Goal: Task Accomplishment & Management: Use online tool/utility

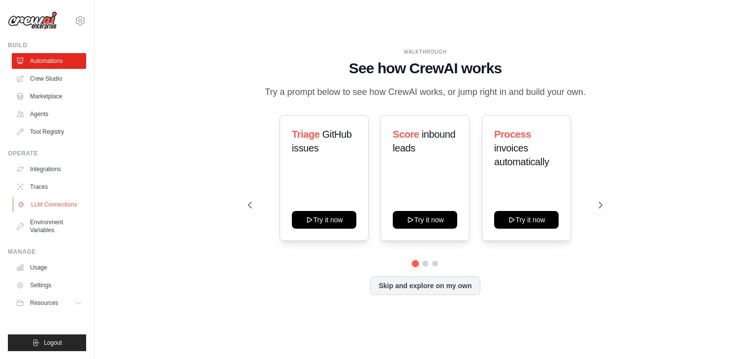
click at [47, 209] on link "LLM Connections" at bounding box center [50, 205] width 74 height 16
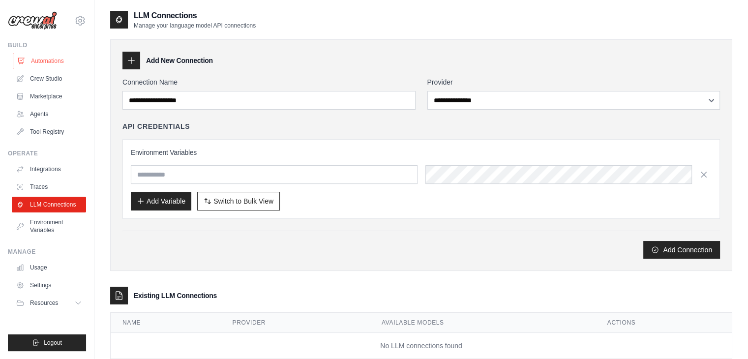
click at [58, 64] on link "Automations" at bounding box center [50, 61] width 74 height 16
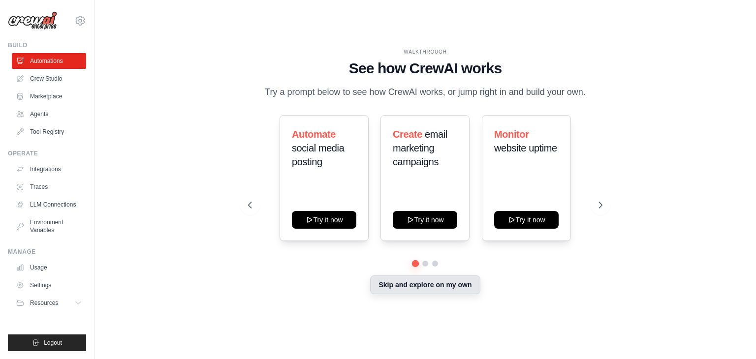
click at [377, 287] on button "Skip and explore on my own" at bounding box center [425, 284] width 110 height 19
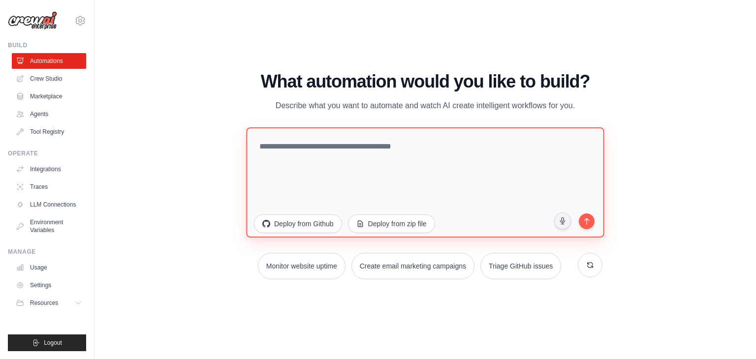
click at [338, 164] on textarea at bounding box center [425, 182] width 358 height 110
type textarea "*"
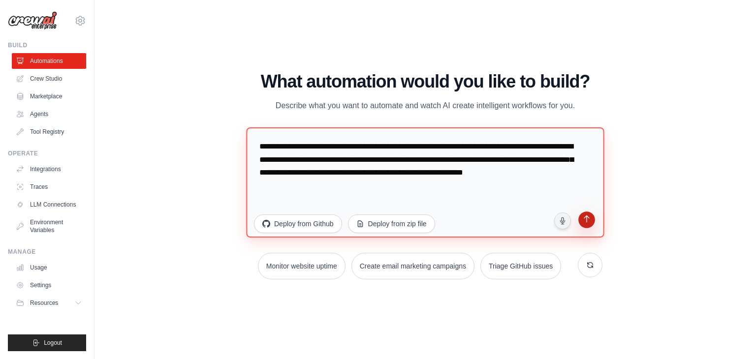
type textarea "**********"
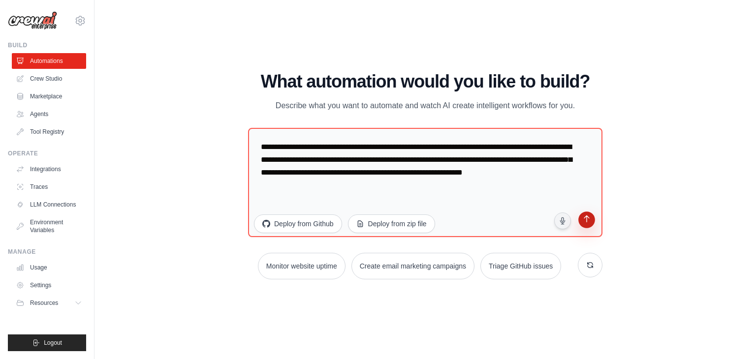
click at [587, 224] on icon "submit" at bounding box center [585, 219] width 9 height 9
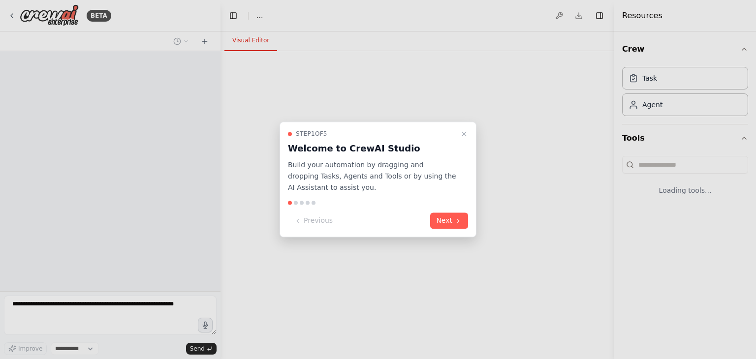
select select "****"
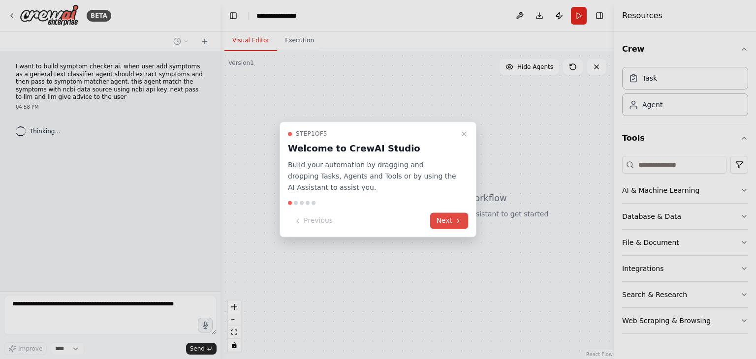
click at [452, 221] on button "Next" at bounding box center [449, 221] width 38 height 16
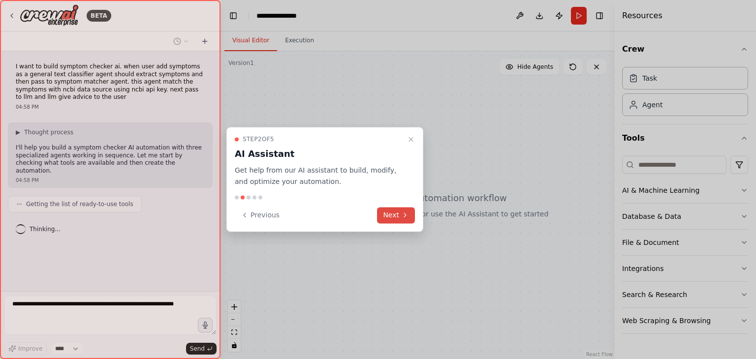
click at [387, 221] on button "Next" at bounding box center [396, 215] width 38 height 16
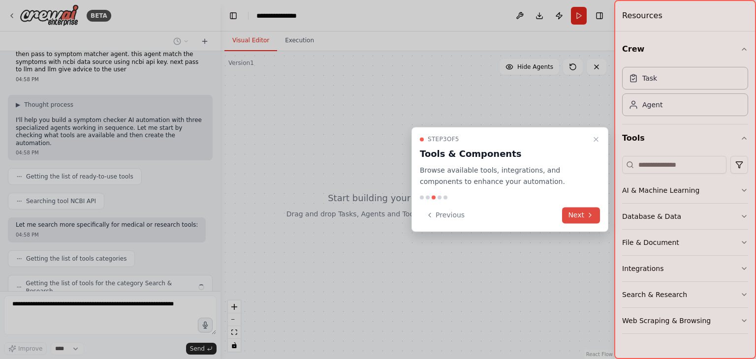
scroll to position [52, 0]
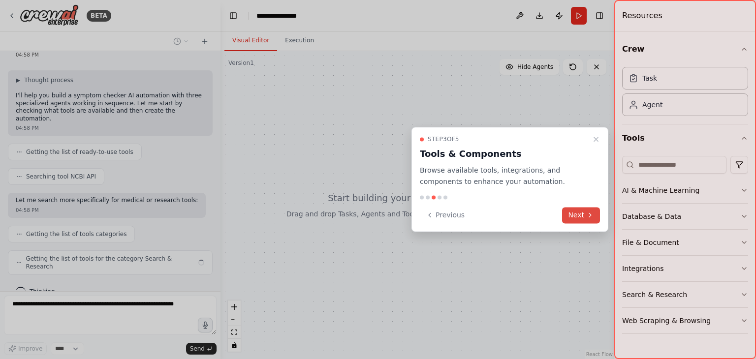
click at [573, 213] on button "Next" at bounding box center [581, 215] width 38 height 16
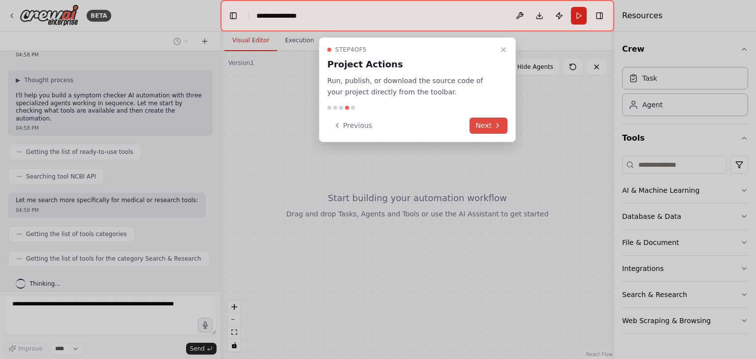
click at [491, 132] on button "Next" at bounding box center [488, 126] width 38 height 16
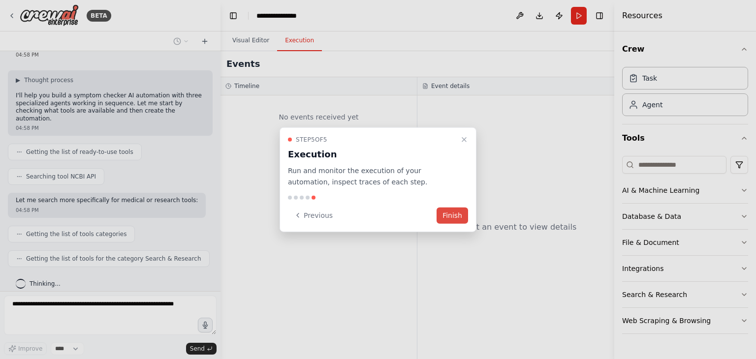
click at [456, 213] on button "Finish" at bounding box center [451, 215] width 31 height 16
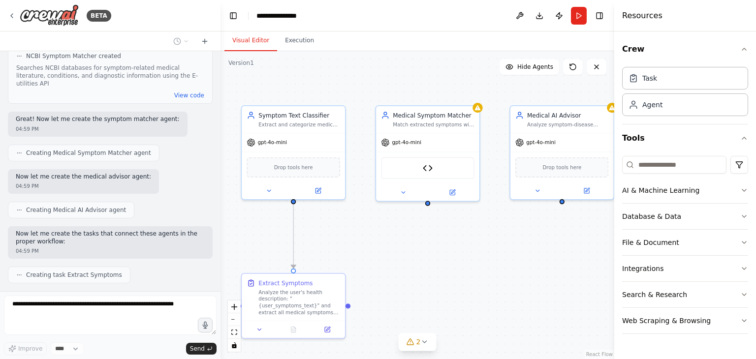
scroll to position [626, 0]
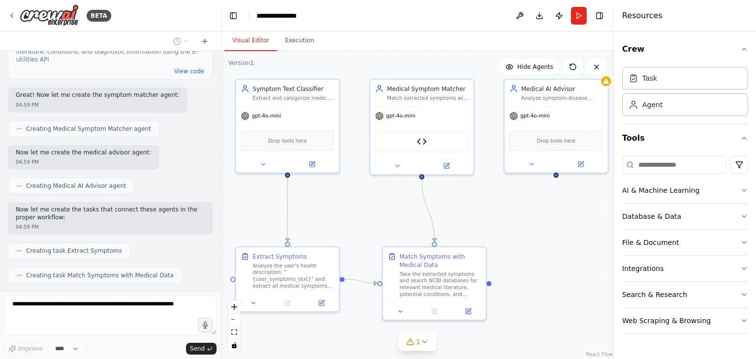
drag, startPoint x: 476, startPoint y: 258, endPoint x: 421, endPoint y: 209, distance: 73.9
click at [421, 209] on div ".deletable-edge-delete-btn { width: 20px; height: 20px; border: 0px solid #ffff…" at bounding box center [417, 205] width 394 height 308
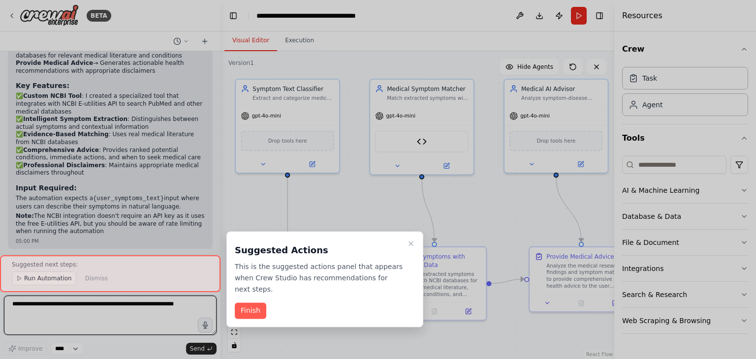
scroll to position [1130, 0]
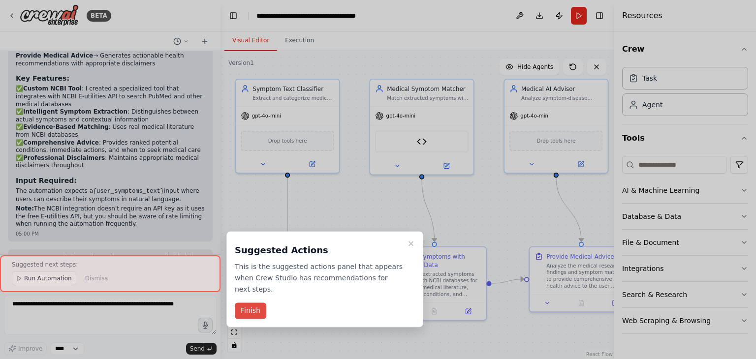
click at [254, 303] on button "Finish" at bounding box center [250, 311] width 31 height 16
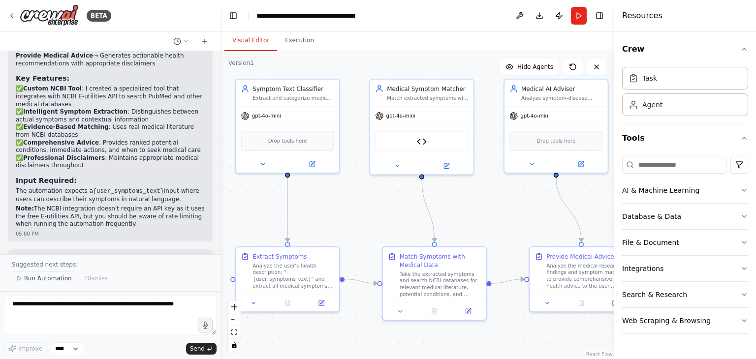
click at [40, 274] on button "Run Automation" at bounding box center [44, 279] width 64 height 14
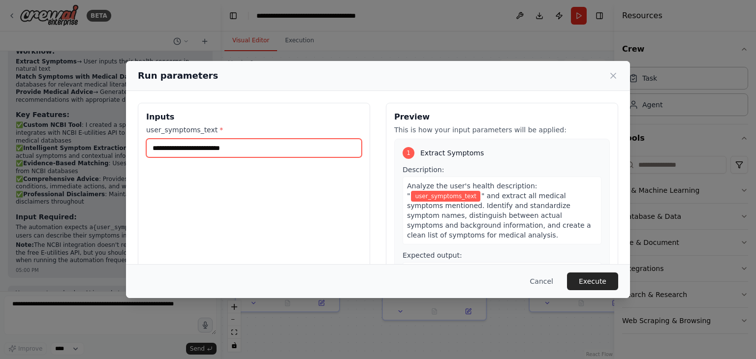
click at [266, 151] on input "user_symptoms_text *" at bounding box center [253, 148] width 215 height 19
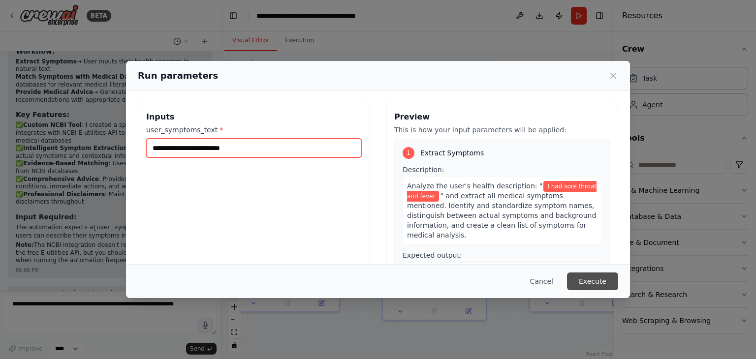
type input "**********"
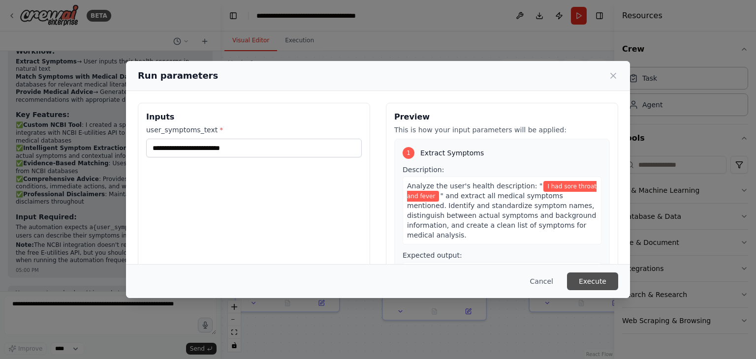
click at [591, 282] on button "Execute" at bounding box center [592, 282] width 51 height 18
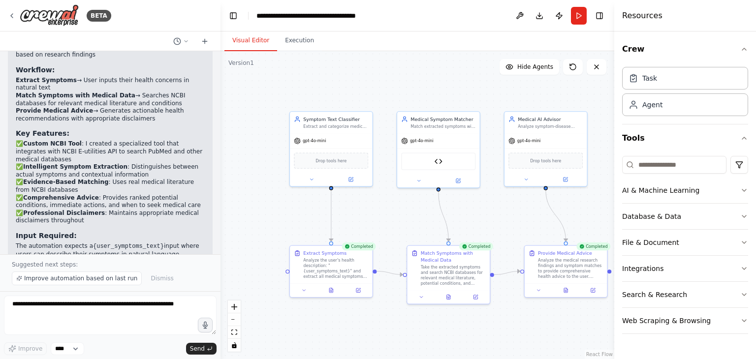
scroll to position [1130, 0]
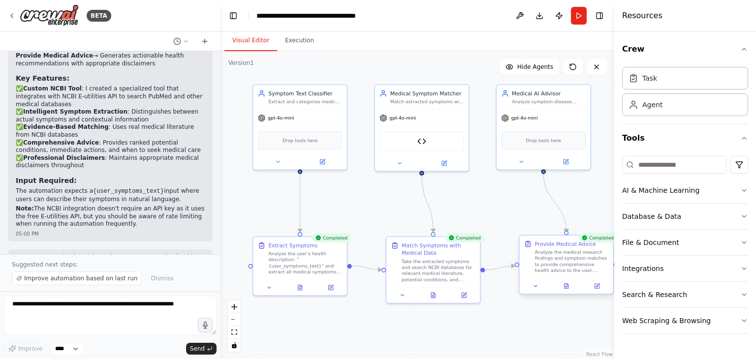
click at [571, 260] on div "Analyze the medical research findings and symptom matches to provide comprehens…" at bounding box center [571, 261] width 74 height 24
click at [570, 321] on div ".deletable-edge-delete-btn { width: 20px; height: 20px; border: 0px solid #ffff…" at bounding box center [417, 205] width 394 height 308
click at [535, 288] on icon at bounding box center [535, 286] width 6 height 6
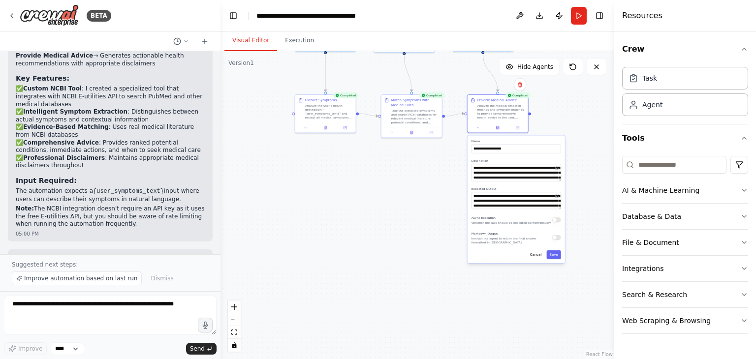
drag, startPoint x: 302, startPoint y: 258, endPoint x: 247, endPoint y: 99, distance: 167.5
click at [247, 99] on div ".deletable-edge-delete-btn { width: 20px; height: 20px; border: 0px solid #ffff…" at bounding box center [417, 205] width 394 height 308
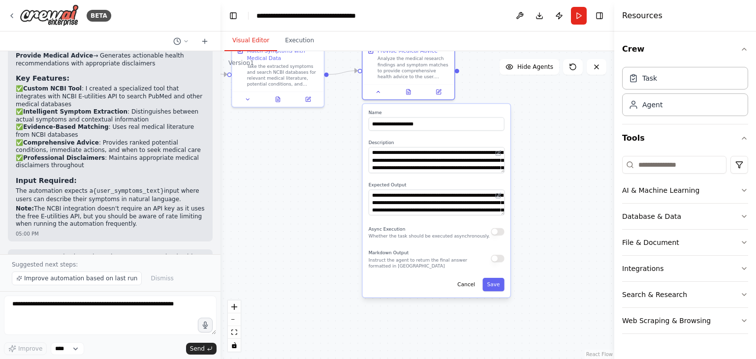
drag, startPoint x: 429, startPoint y: 205, endPoint x: 299, endPoint y: 196, distance: 131.1
click at [299, 196] on div ".deletable-edge-delete-btn { width: 20px; height: 20px; border: 0px solid #ffff…" at bounding box center [417, 205] width 394 height 308
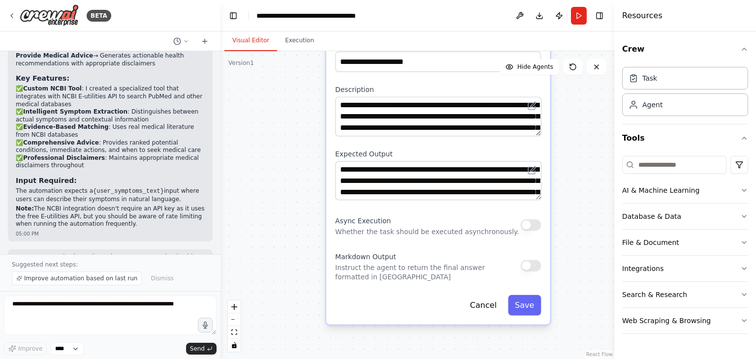
drag, startPoint x: 574, startPoint y: 208, endPoint x: 574, endPoint y: 217, distance: 9.3
click at [482, 316] on div "**********" at bounding box center [438, 177] width 224 height 293
click at [487, 304] on button "Cancel" at bounding box center [483, 305] width 40 height 20
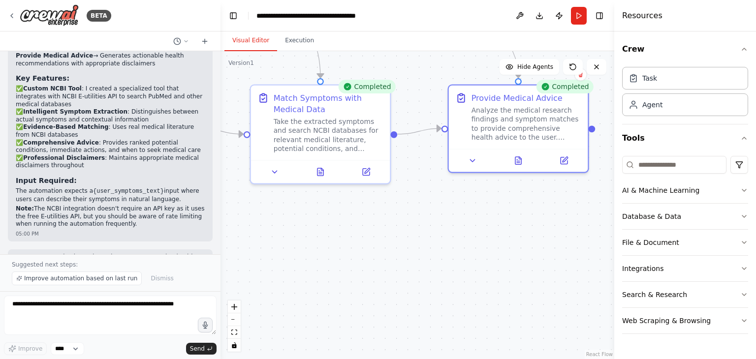
drag, startPoint x: 469, startPoint y: 160, endPoint x: 604, endPoint y: 315, distance: 205.4
click at [604, 315] on div ".deletable-edge-delete-btn { width: 20px; height: 20px; border: 0px solid #ffff…" at bounding box center [417, 205] width 394 height 308
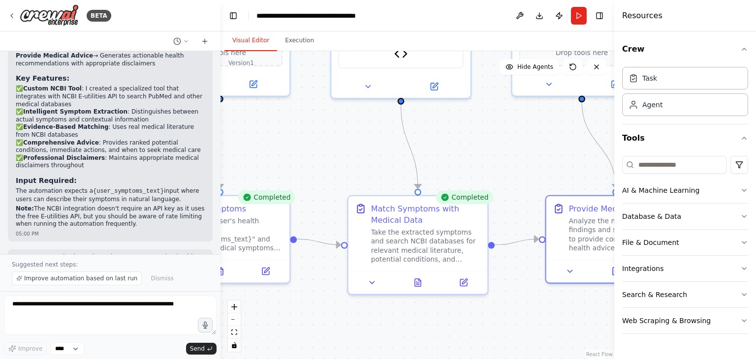
drag, startPoint x: 413, startPoint y: 266, endPoint x: 503, endPoint y: 373, distance: 140.3
click at [503, 359] on html "BETA I want to build symptom checker ai. when user add symptoms as a general te…" at bounding box center [378, 179] width 756 height 359
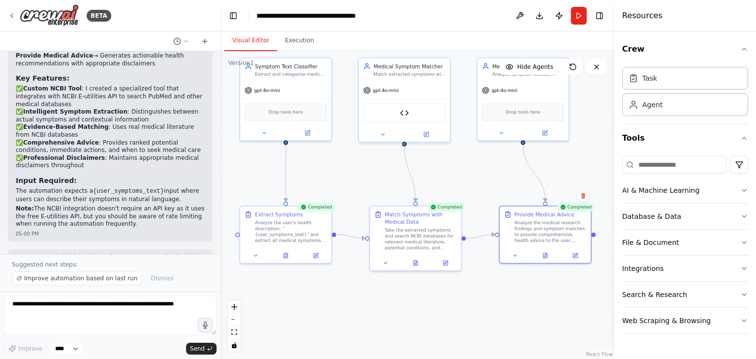
drag, startPoint x: 388, startPoint y: 140, endPoint x: 393, endPoint y: 167, distance: 27.0
click at [393, 167] on div ".deletable-edge-delete-btn { width: 20px; height: 20px; border: 0px solid #ffff…" at bounding box center [417, 205] width 394 height 308
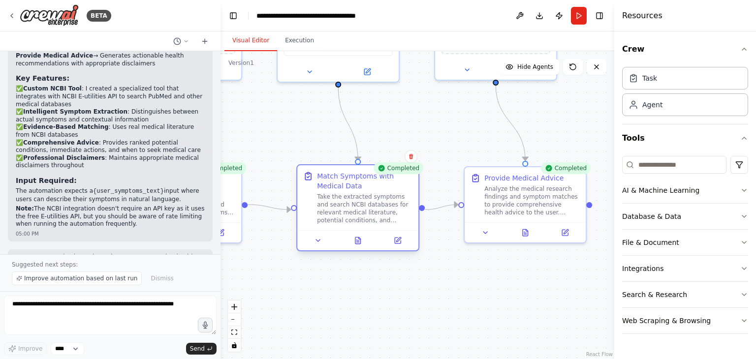
drag, startPoint x: 378, startPoint y: 211, endPoint x: 384, endPoint y: 214, distance: 6.4
click at [384, 214] on div "Take the extracted symptoms and search NCBI databases for relevant medical lite…" at bounding box center [364, 208] width 95 height 31
click at [410, 276] on div ".deletable-edge-delete-btn { width: 20px; height: 20px; border: 0px solid #ffff…" at bounding box center [417, 205] width 394 height 308
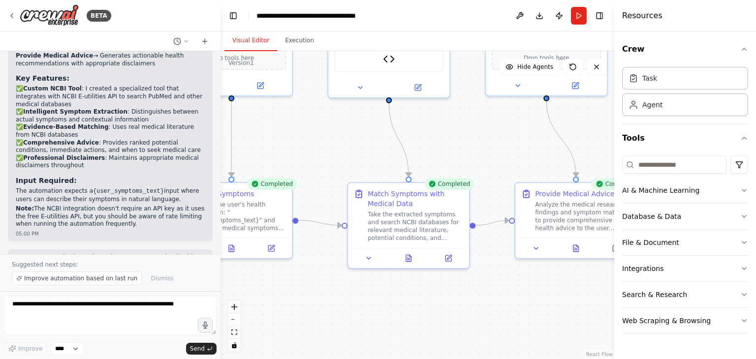
drag, startPoint x: 432, startPoint y: 270, endPoint x: 474, endPoint y: 256, distance: 44.0
click at [476, 257] on div ".deletable-edge-delete-btn { width: 20px; height: 20px; border: 0px solid #ffff…" at bounding box center [417, 205] width 394 height 308
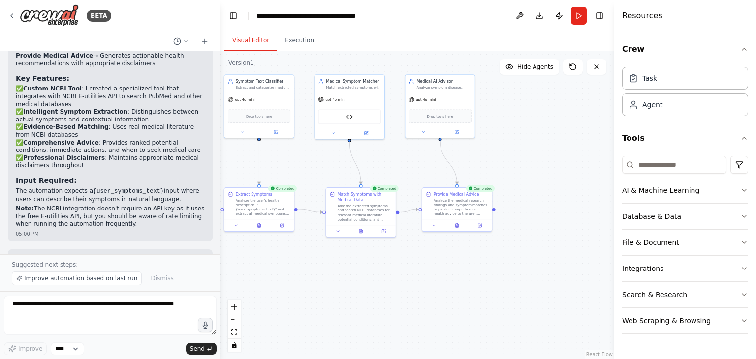
drag, startPoint x: 479, startPoint y: 298, endPoint x: 407, endPoint y: 289, distance: 71.9
click at [407, 289] on div ".deletable-edge-delete-btn { width: 20px; height: 20px; border: 0px solid #ffff…" at bounding box center [417, 205] width 394 height 308
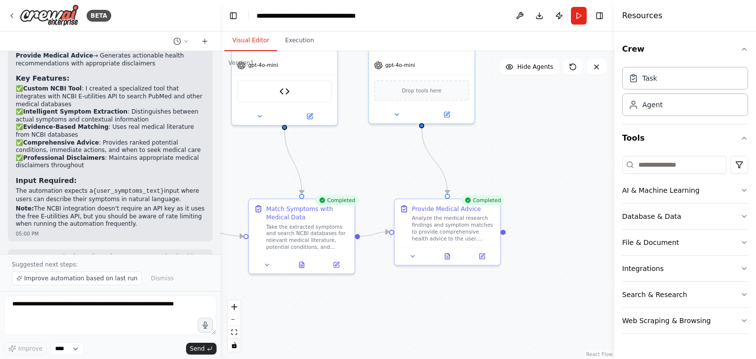
drag, startPoint x: 451, startPoint y: 265, endPoint x: 439, endPoint y: 323, distance: 59.3
click at [439, 323] on div ".deletable-edge-delete-btn { width: 20px; height: 20px; border: 0px solid #ffff…" at bounding box center [417, 205] width 394 height 308
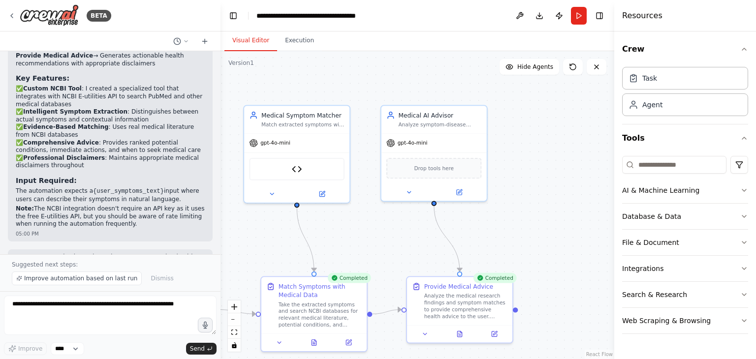
drag, startPoint x: 499, startPoint y: 163, endPoint x: 511, endPoint y: 241, distance: 78.7
click at [511, 241] on div ".deletable-edge-delete-btn { width: 20px; height: 20px; border: 0px solid #ffff…" at bounding box center [417, 205] width 394 height 308
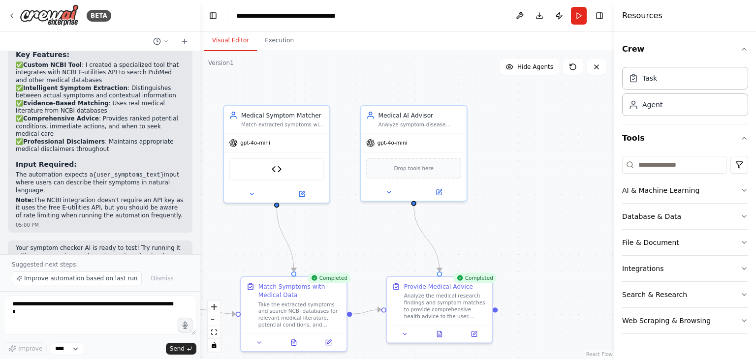
drag, startPoint x: 218, startPoint y: 153, endPoint x: 200, endPoint y: 159, distance: 19.1
click at [200, 159] on div "BETA I want to build symptom checker ai. when user add symptoms as a general te…" at bounding box center [378, 179] width 756 height 359
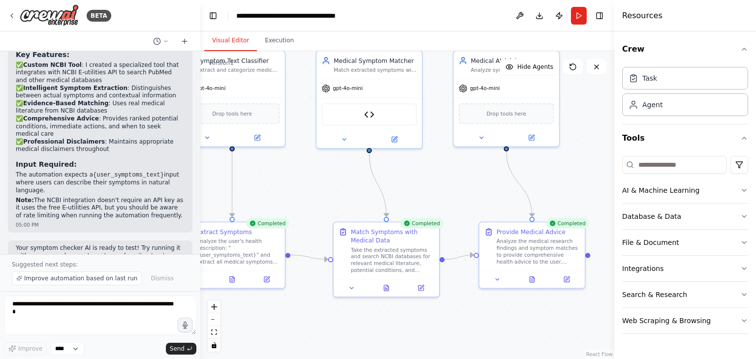
drag, startPoint x: 480, startPoint y: 234, endPoint x: 573, endPoint y: 180, distance: 107.4
click at [573, 180] on div ".deletable-edge-delete-btn { width: 20px; height: 20px; border: 0px solid #ffff…" at bounding box center [407, 205] width 414 height 308
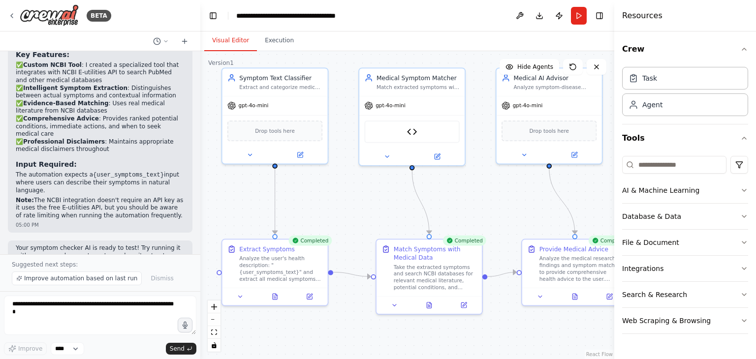
drag, startPoint x: 574, startPoint y: 165, endPoint x: 617, endPoint y: 182, distance: 46.1
click at [617, 182] on div "BETA I want to build symptom checker ai. when user add symptoms as a general te…" at bounding box center [378, 179] width 756 height 359
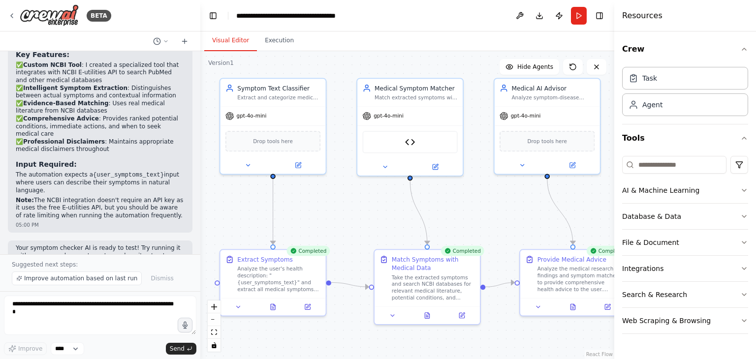
drag, startPoint x: 480, startPoint y: 216, endPoint x: 478, endPoint y: 226, distance: 10.5
click at [478, 226] on div ".deletable-edge-delete-btn { width: 20px; height: 20px; border: 0px solid #ffff…" at bounding box center [407, 205] width 414 height 308
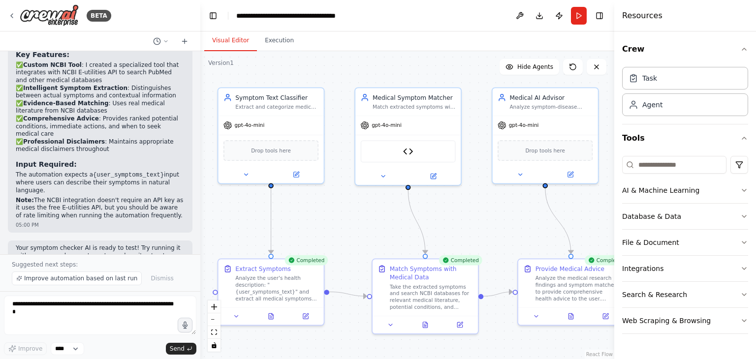
drag, startPoint x: 437, startPoint y: 217, endPoint x: 435, endPoint y: 226, distance: 9.6
click at [435, 226] on div ".deletable-edge-delete-btn { width: 20px; height: 20px; border: 0px solid #ffff…" at bounding box center [407, 205] width 414 height 308
click at [103, 281] on span "Improve automation based on last run" at bounding box center [80, 278] width 113 height 8
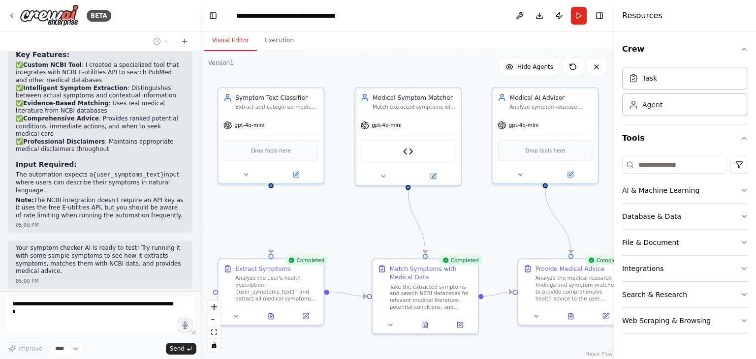
scroll to position [1238, 0]
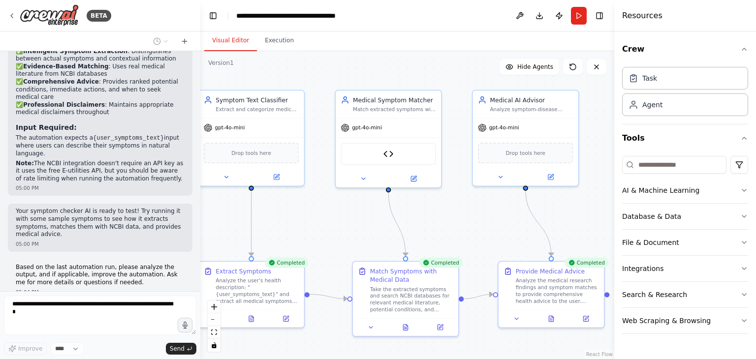
drag, startPoint x: 499, startPoint y: 228, endPoint x: 481, endPoint y: 229, distance: 18.2
click at [481, 229] on div ".deletable-edge-delete-btn { width: 20px; height: 20px; border: 0px solid #ffff…" at bounding box center [407, 205] width 414 height 308
click at [500, 180] on div at bounding box center [526, 173] width 105 height 17
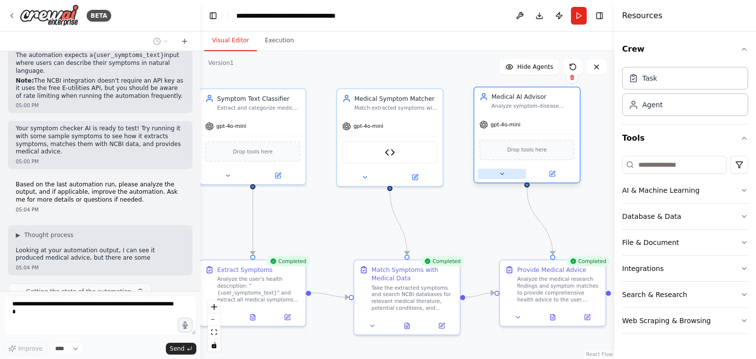
click at [504, 172] on icon at bounding box center [501, 174] width 7 height 7
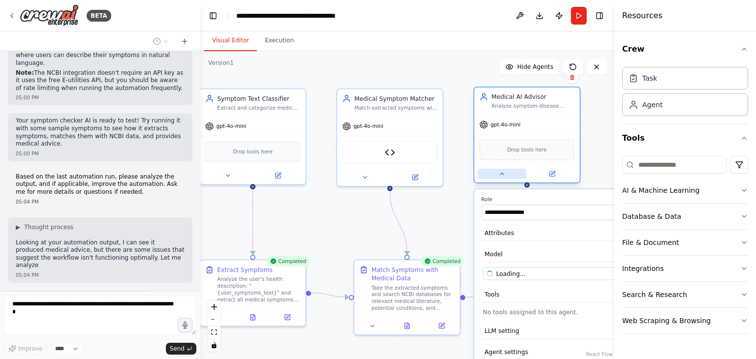
scroll to position [1336, 0]
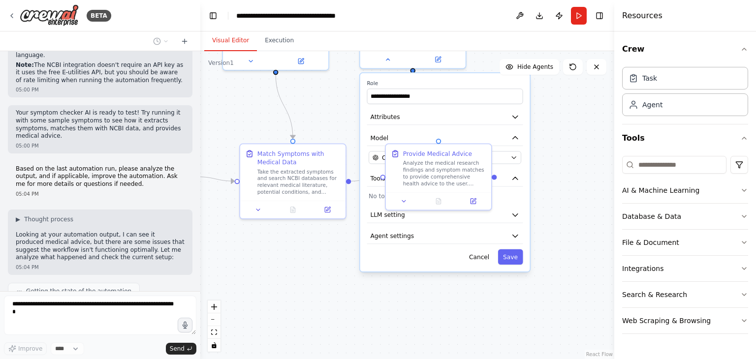
drag, startPoint x: 454, startPoint y: 229, endPoint x: 340, endPoint y: 113, distance: 162.8
click at [340, 113] on div ".deletable-edge-delete-btn { width: 20px; height: 20px; border: 0px solid #ffff…" at bounding box center [407, 205] width 414 height 308
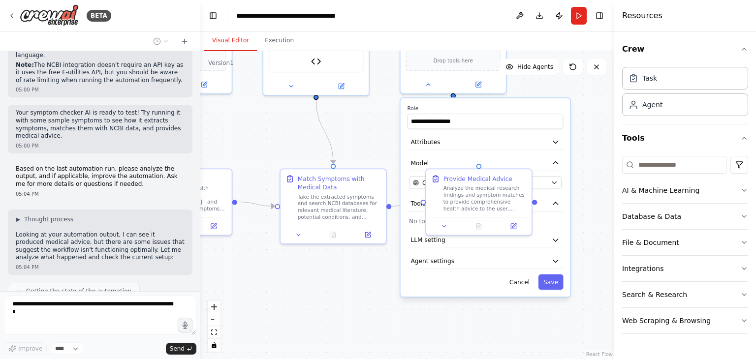
drag, startPoint x: 439, startPoint y: 294, endPoint x: 628, endPoint y: 352, distance: 198.2
click at [628, 352] on div "BETA I want to build symptom checker ai. when user add symptoms as a general te…" at bounding box center [378, 179] width 756 height 359
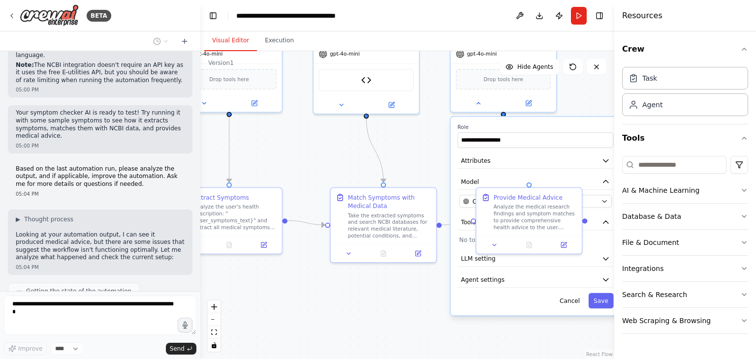
drag, startPoint x: 499, startPoint y: 332, endPoint x: 400, endPoint y: 317, distance: 100.5
click at [400, 317] on div ".deletable-edge-delete-btn { width: 20px; height: 20px; border: 0px solid #ffff…" at bounding box center [407, 205] width 414 height 308
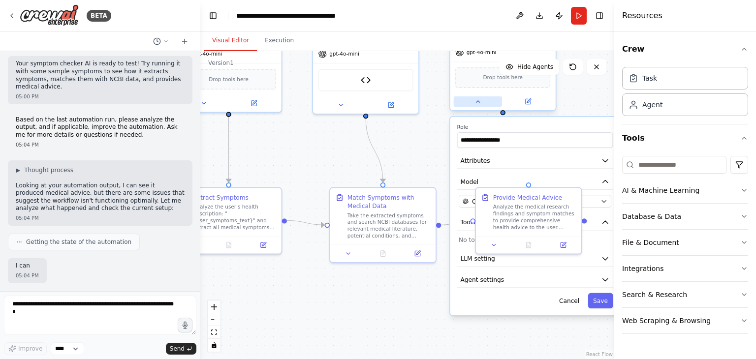
click at [475, 104] on button at bounding box center [478, 101] width 48 height 10
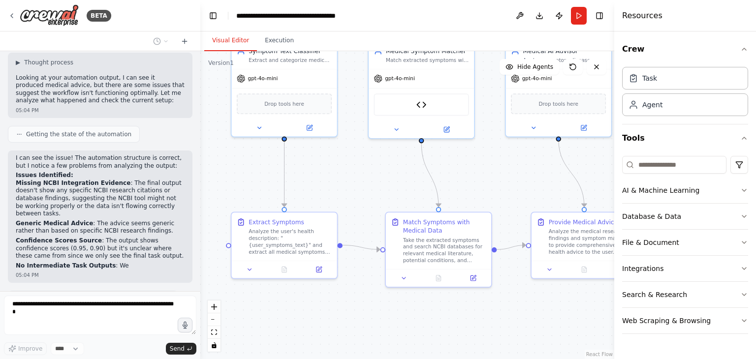
drag, startPoint x: 322, startPoint y: 289, endPoint x: 378, endPoint y: 313, distance: 61.2
click at [378, 313] on div ".deletable-edge-delete-btn { width: 20px; height: 20px; border: 0px solid #ffff…" at bounding box center [407, 205] width 414 height 308
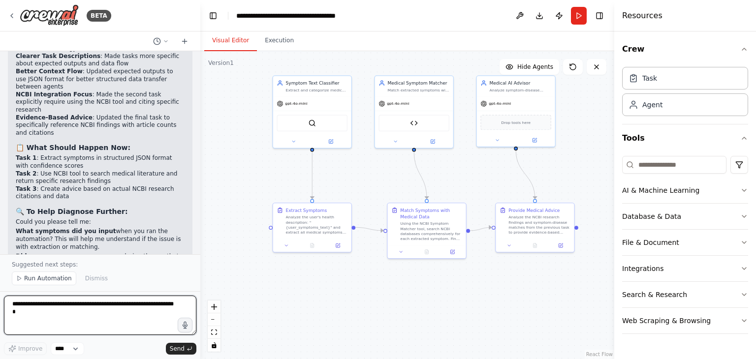
scroll to position [2130, 0]
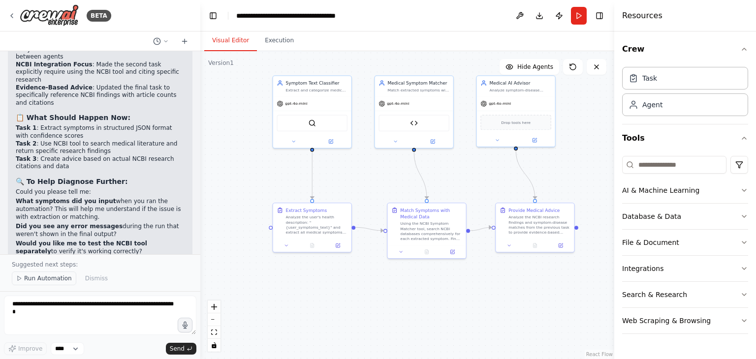
click at [37, 276] on span "Run Automation" at bounding box center [48, 278] width 48 height 8
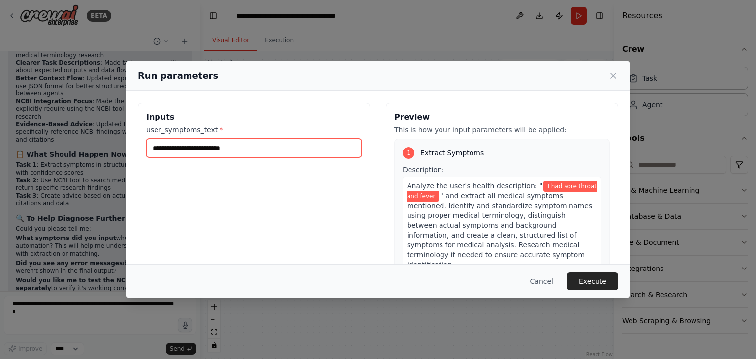
click at [258, 151] on input "**********" at bounding box center [253, 148] width 215 height 19
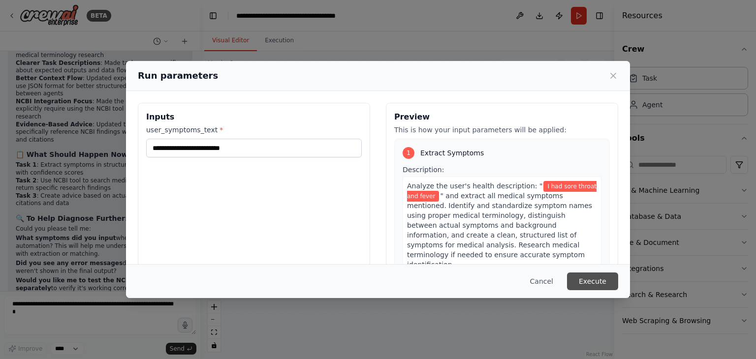
click at [596, 273] on button "Execute" at bounding box center [592, 282] width 51 height 18
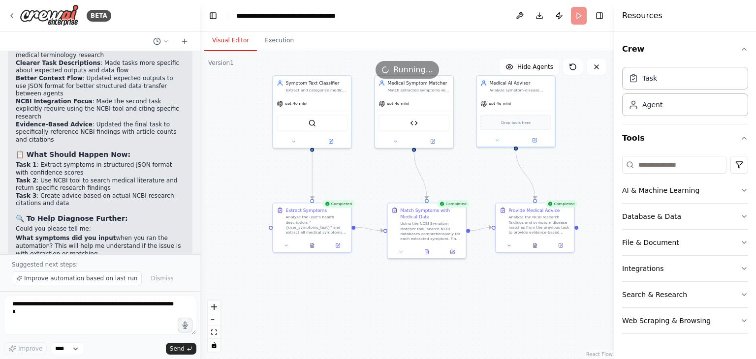
scroll to position [2130, 0]
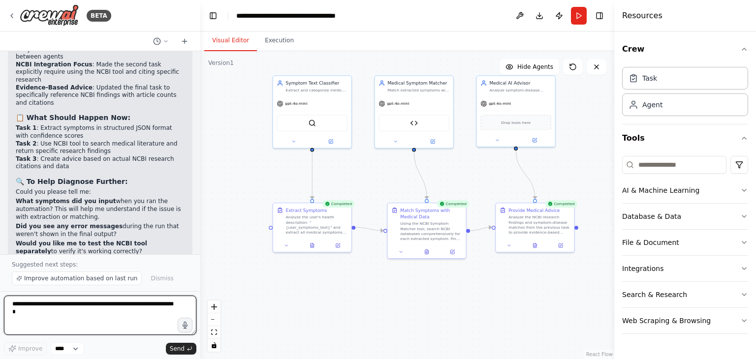
click at [90, 332] on textarea at bounding box center [100, 315] width 192 height 39
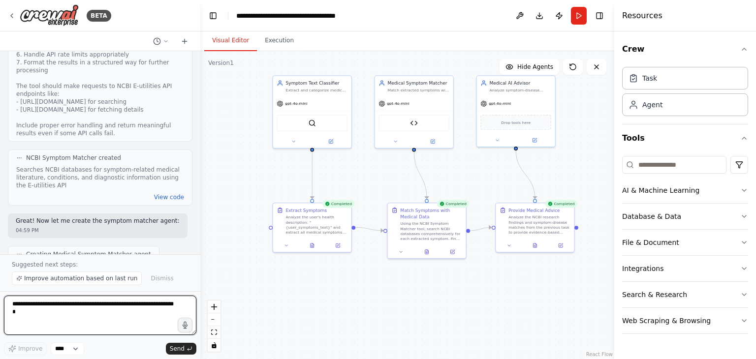
scroll to position [533, 0]
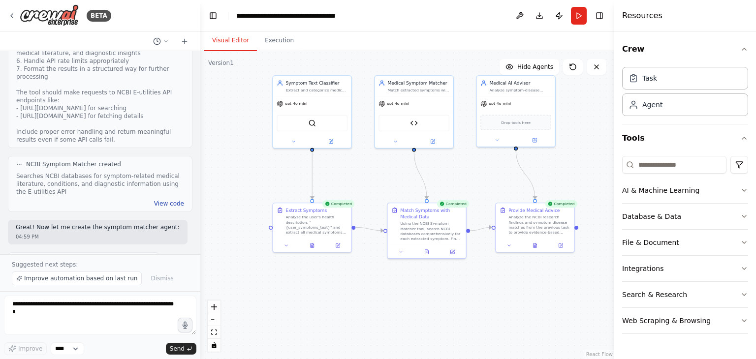
click at [154, 200] on button "View code" at bounding box center [169, 204] width 30 height 8
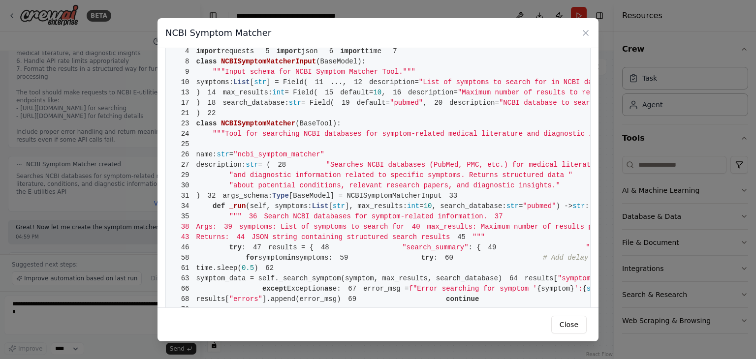
scroll to position [0, 0]
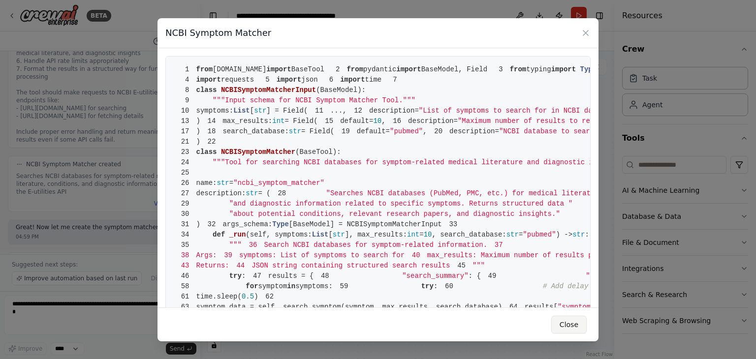
click at [566, 321] on button "Close" at bounding box center [568, 325] width 35 height 18
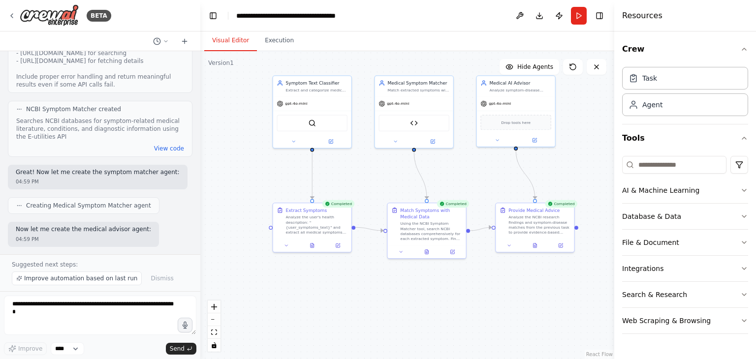
scroll to position [596, 0]
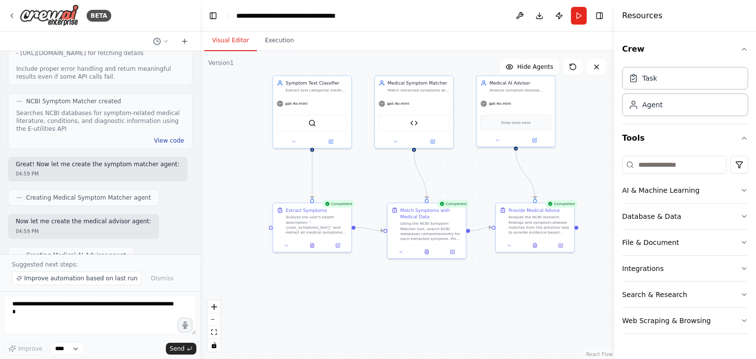
click at [156, 137] on button "View code" at bounding box center [169, 141] width 30 height 8
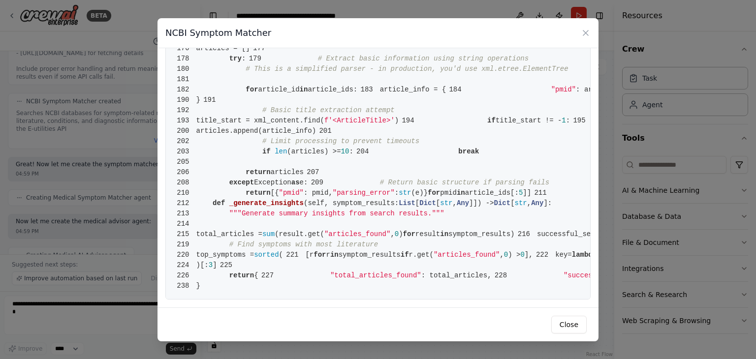
scroll to position [2239, 0]
click at [567, 325] on button "Close" at bounding box center [568, 325] width 35 height 18
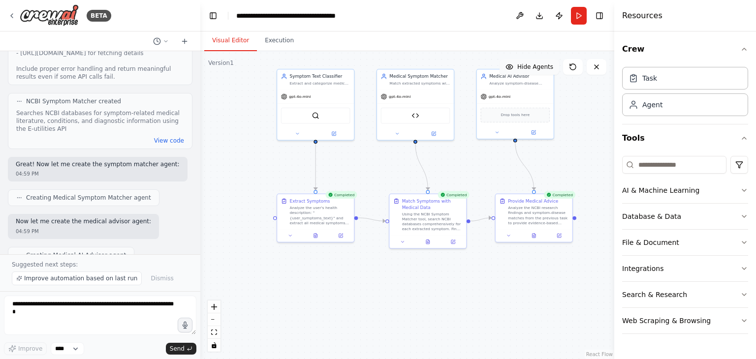
click at [517, 73] on button "Hide Agents" at bounding box center [529, 67] width 60 height 16
click at [511, 69] on icon at bounding box center [507, 67] width 8 height 8
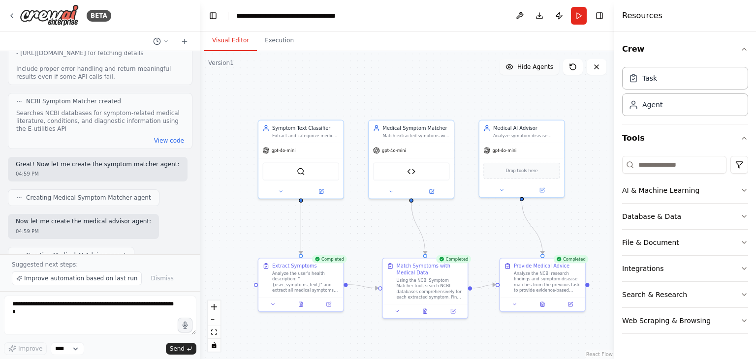
drag, startPoint x: 439, startPoint y: 278, endPoint x: 441, endPoint y: 332, distance: 53.6
click at [439, 347] on div ".deletable-edge-delete-btn { width: 20px; height: 20px; border: 0px solid #ffff…" at bounding box center [407, 205] width 414 height 308
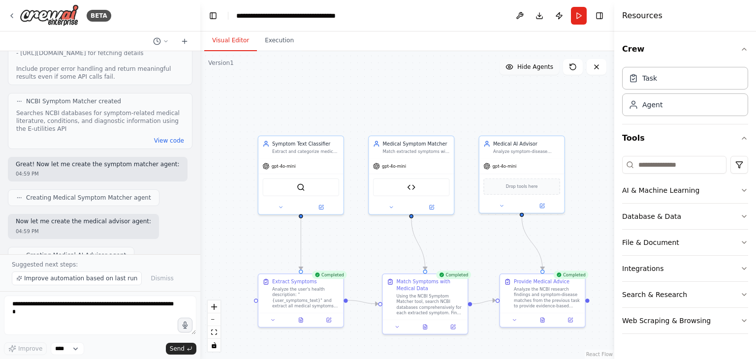
drag, startPoint x: 460, startPoint y: 233, endPoint x: 460, endPoint y: 245, distance: 12.3
click at [460, 245] on div ".deletable-edge-delete-btn { width: 20px; height: 20px; border: 0px solid #ffff…" at bounding box center [407, 205] width 414 height 308
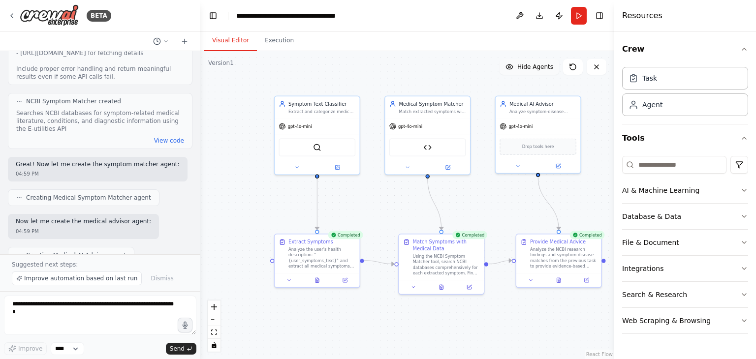
click at [476, 206] on div ".deletable-edge-delete-btn { width: 20px; height: 20px; border: 0px solid #ffff…" at bounding box center [407, 205] width 414 height 308
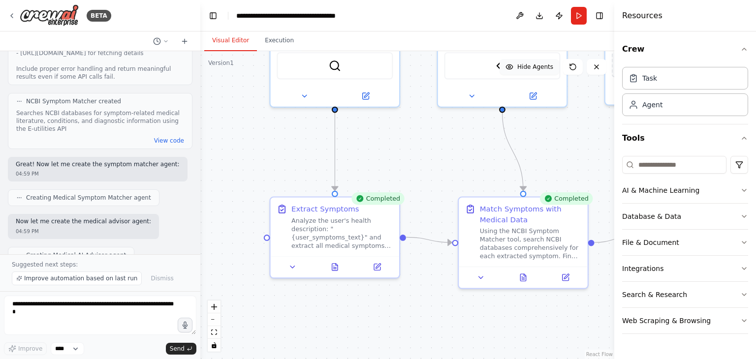
drag, startPoint x: 476, startPoint y: 206, endPoint x: 465, endPoint y: 199, distance: 12.6
click at [545, 170] on div ".deletable-edge-delete-btn { width: 20px; height: 20px; border: 0px solid #ffff…" at bounding box center [407, 205] width 414 height 308
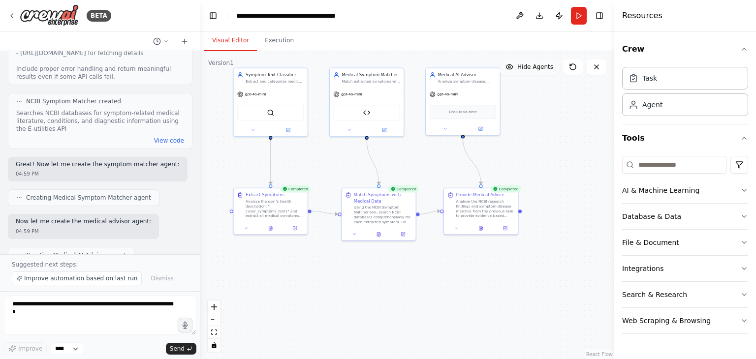
drag, startPoint x: 486, startPoint y: 319, endPoint x: 417, endPoint y: 276, distance: 80.7
click at [417, 276] on div ".deletable-edge-delete-btn { width: 20px; height: 20px; border: 0px solid #ffff…" at bounding box center [407, 205] width 414 height 308
click at [659, 87] on div "Task" at bounding box center [685, 77] width 126 height 23
click at [670, 77] on div "Task" at bounding box center [685, 77] width 126 height 23
drag, startPoint x: 670, startPoint y: 77, endPoint x: 578, endPoint y: 150, distance: 117.7
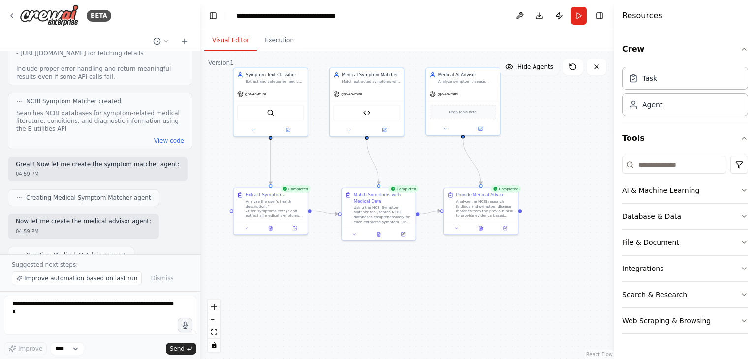
click at [578, 150] on div "BETA I want to build symptom checker ai. when user add symptoms as a general te…" at bounding box center [378, 179] width 756 height 359
click at [603, 152] on div ".deletable-edge-delete-btn { width: 20px; height: 20px; border: 0px solid #ffff…" at bounding box center [407, 205] width 414 height 308
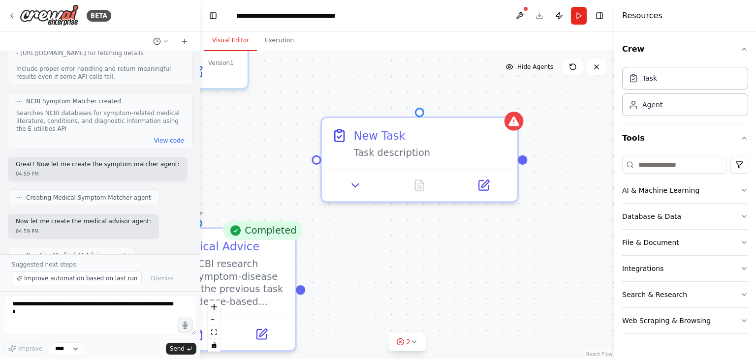
drag, startPoint x: 527, startPoint y: 273, endPoint x: 416, endPoint y: 260, distance: 111.8
click at [411, 272] on div ".deletable-edge-delete-btn { width: 20px; height: 20px; border: 0px solid #ffff…" at bounding box center [407, 205] width 414 height 308
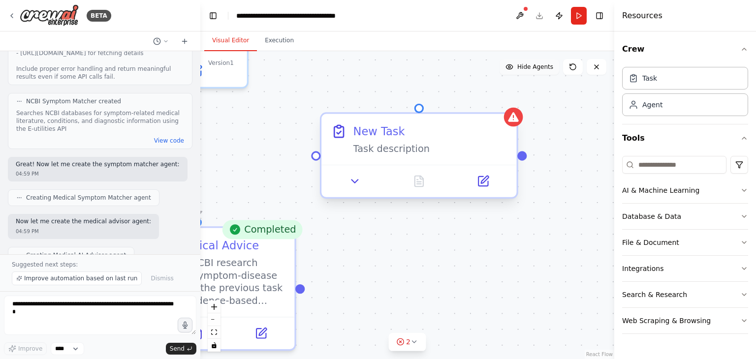
click at [472, 137] on div "New Task" at bounding box center [430, 131] width 154 height 16
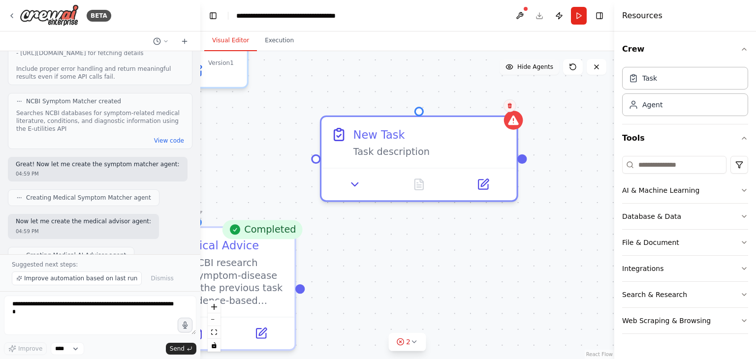
click at [513, 109] on button at bounding box center [509, 105] width 13 height 13
click at [493, 109] on button "Confirm" at bounding box center [481, 106] width 35 height 12
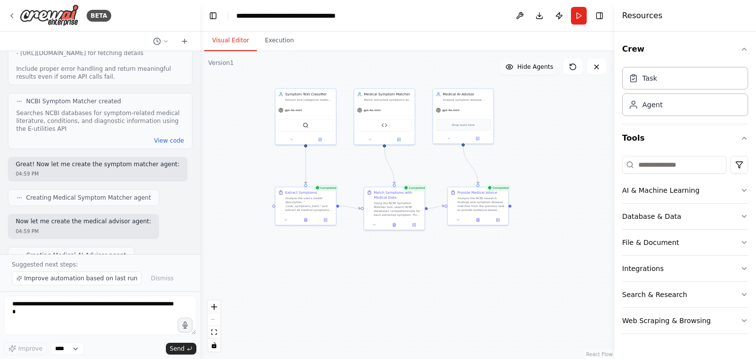
drag, startPoint x: 427, startPoint y: 222, endPoint x: 500, endPoint y: 243, distance: 76.3
click at [553, 183] on div ".deletable-edge-delete-btn { width: 20px; height: 20px; border: 0px solid #ffff…" at bounding box center [407, 205] width 414 height 308
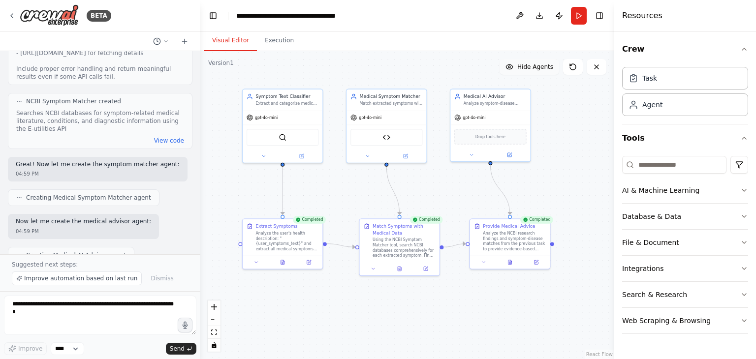
drag, startPoint x: 388, startPoint y: 259, endPoint x: 375, endPoint y: 321, distance: 63.3
click at [375, 321] on div ".deletable-edge-delete-btn { width: 20px; height: 20px; border: 0px solid #ffff…" at bounding box center [407, 205] width 414 height 308
click at [744, 193] on icon "button" at bounding box center [744, 190] width 8 height 8
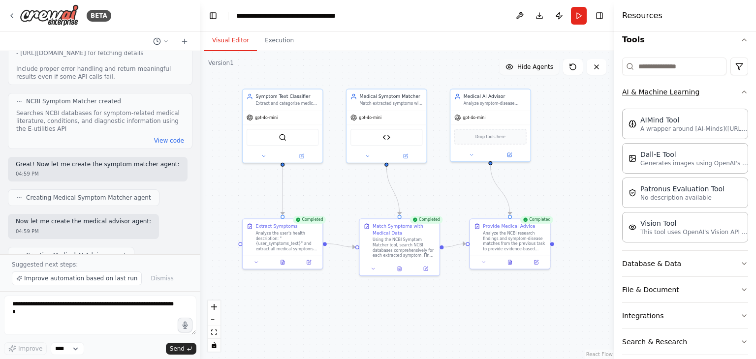
scroll to position [49, 0]
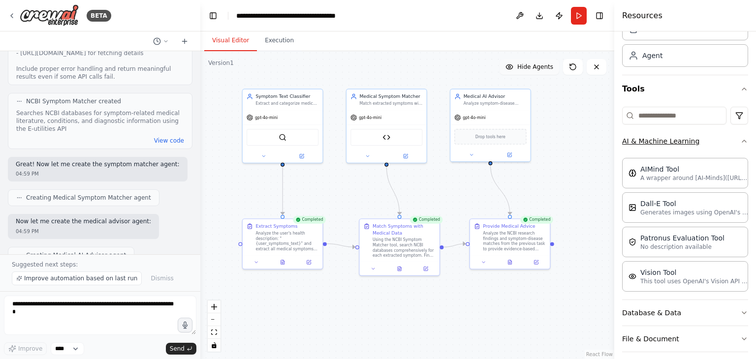
click at [740, 138] on icon "button" at bounding box center [744, 141] width 8 height 8
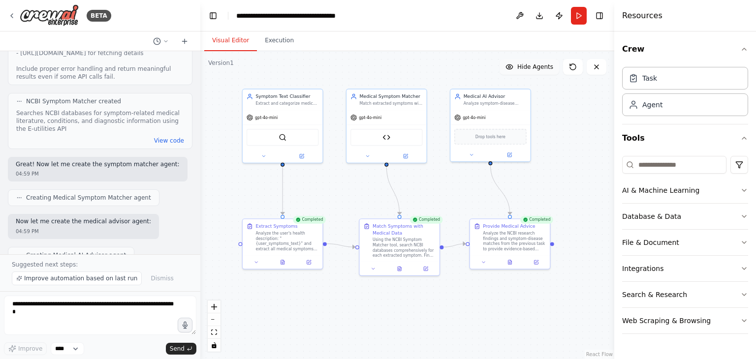
click at [575, 160] on div ".deletable-edge-delete-btn { width: 20px; height: 20px; border: 0px solid #ffff…" at bounding box center [407, 205] width 414 height 308
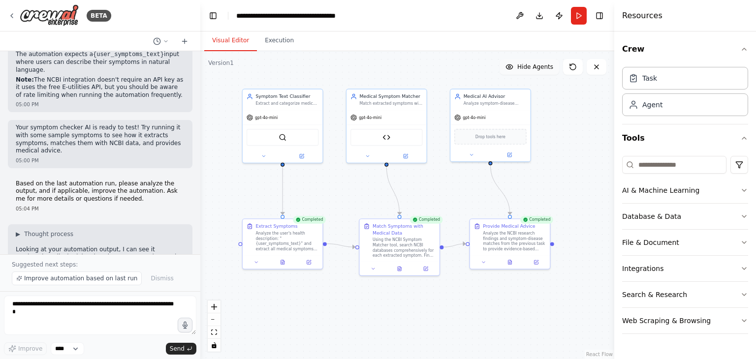
scroll to position [1322, 0]
click at [96, 180] on p "Based on the last automation run, please analyze the output, and if applicable,…" at bounding box center [100, 191] width 169 height 23
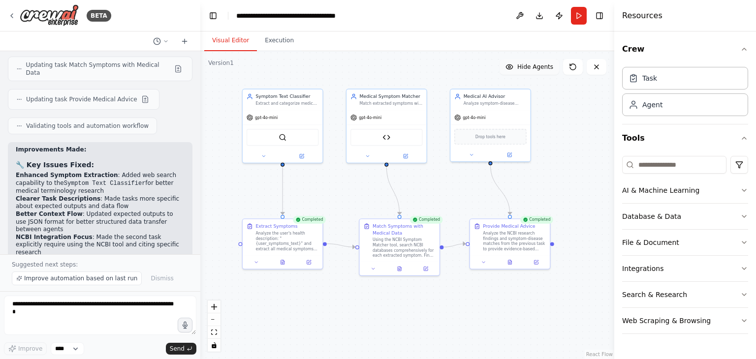
scroll to position [1957, 0]
click at [510, 261] on icon at bounding box center [510, 261] width 2 height 0
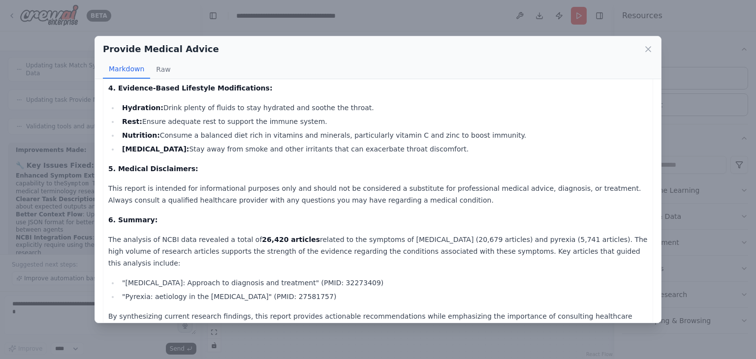
scroll to position [0, 0]
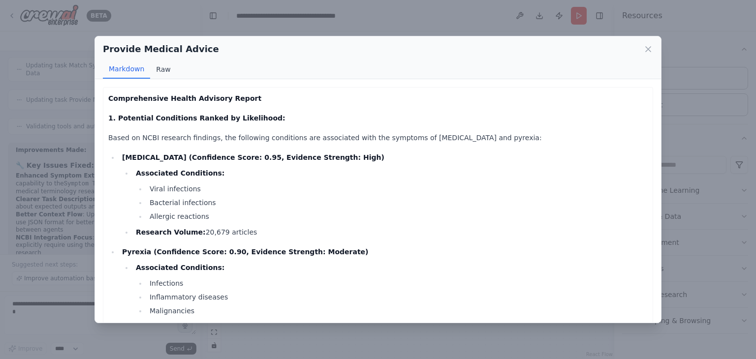
click at [163, 67] on button "Raw" at bounding box center [163, 69] width 26 height 19
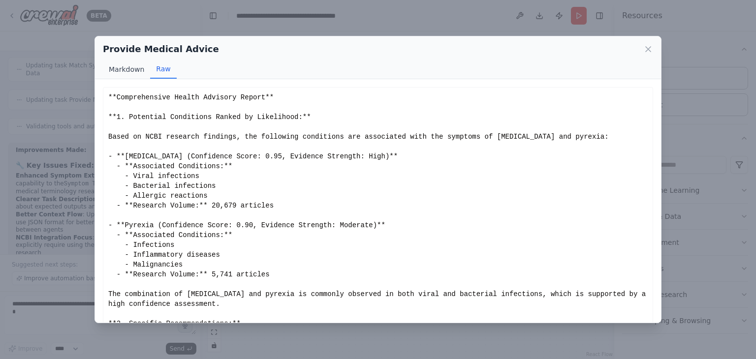
click at [122, 65] on button "Markdown" at bounding box center [126, 69] width 47 height 19
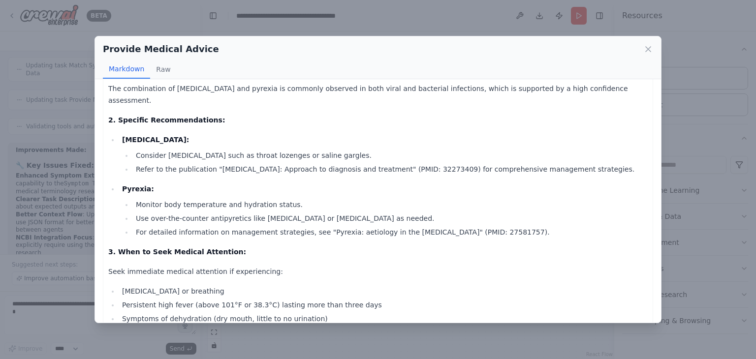
scroll to position [259, 0]
click at [647, 43] on div "Provide Medical Advice" at bounding box center [378, 49] width 550 height 14
click at [647, 47] on icon at bounding box center [648, 49] width 10 height 10
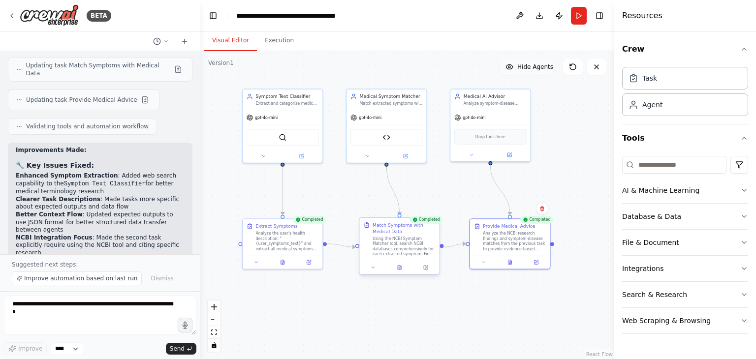
click at [399, 273] on div at bounding box center [400, 267] width 80 height 13
click at [401, 264] on button at bounding box center [400, 268] width 28 height 8
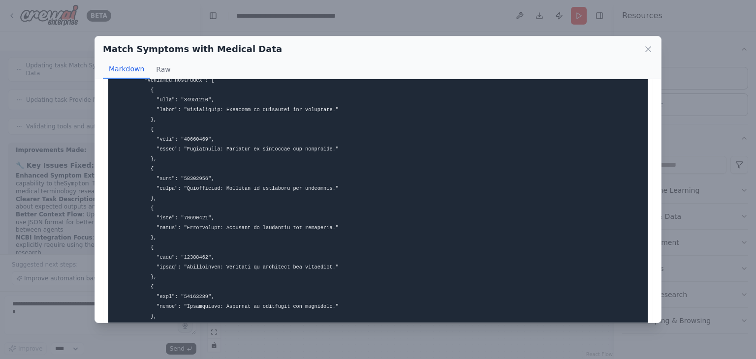
scroll to position [0, 0]
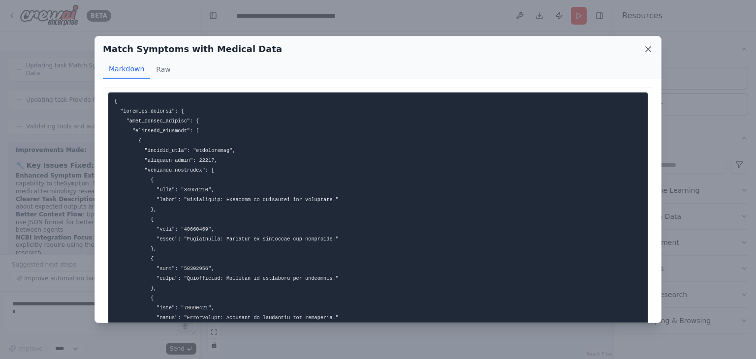
click at [645, 48] on icon at bounding box center [648, 49] width 10 height 10
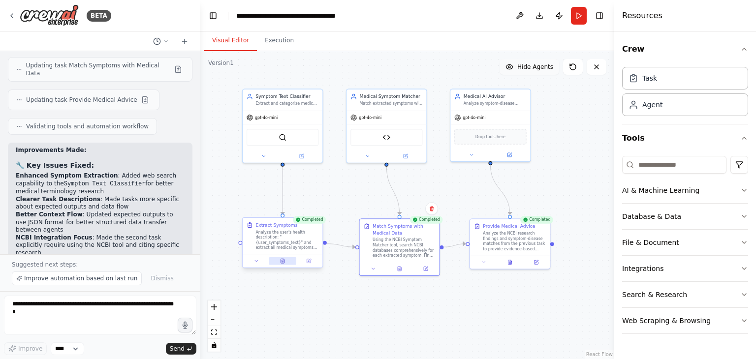
click at [282, 264] on button at bounding box center [283, 261] width 28 height 8
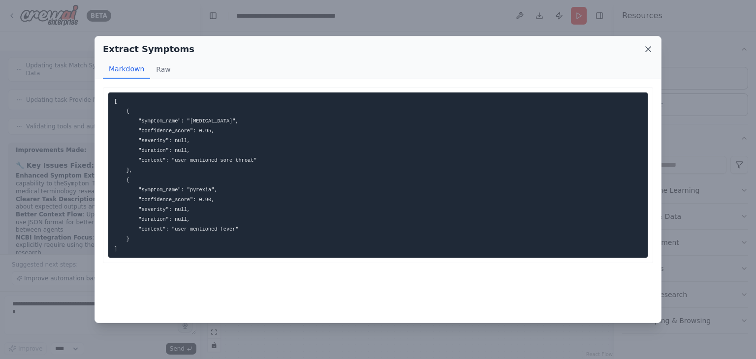
click at [649, 46] on icon at bounding box center [648, 49] width 10 height 10
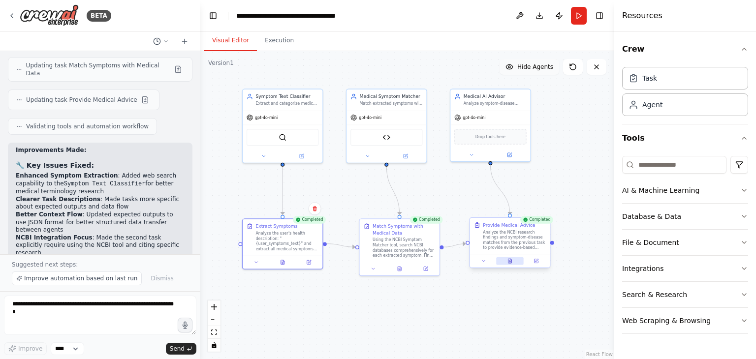
click at [510, 264] on button at bounding box center [510, 261] width 28 height 8
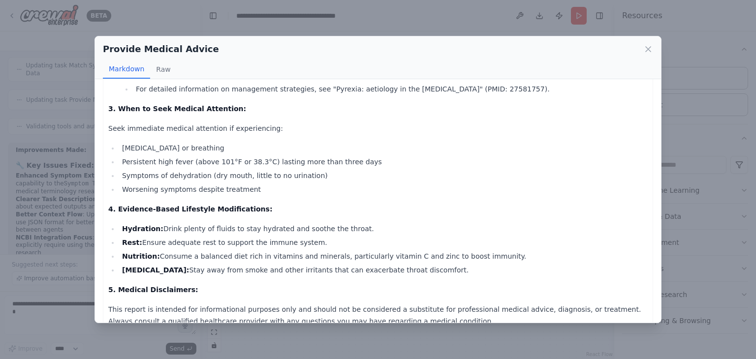
scroll to position [405, 0]
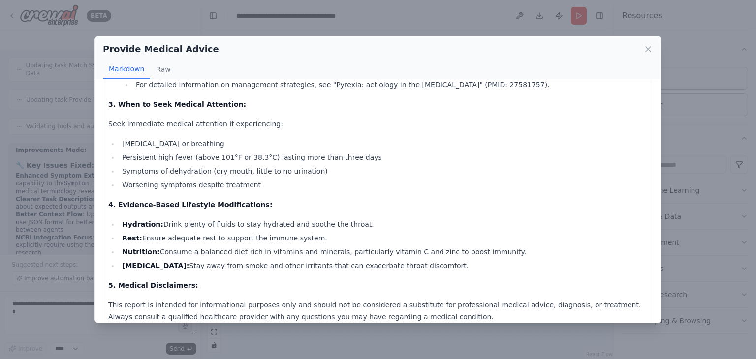
click at [329, 218] on li "Hydration: Drink plenty of fluids to stay hydrated and soothe the throat." at bounding box center [383, 224] width 528 height 12
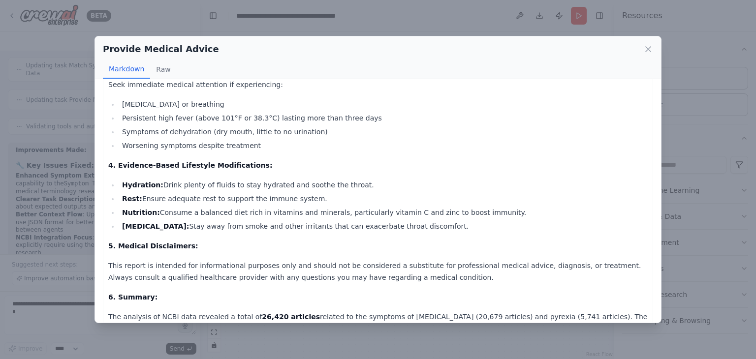
scroll to position [441, 0]
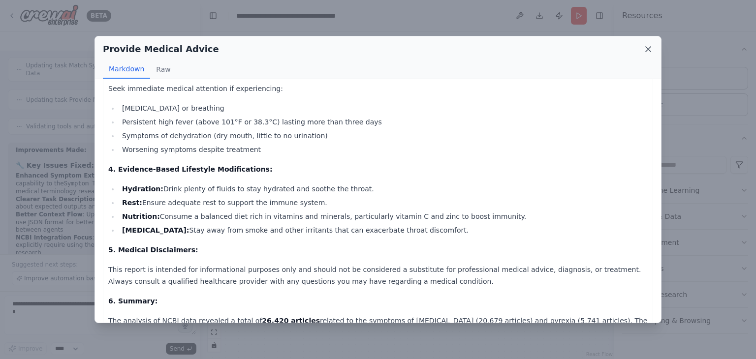
click at [649, 48] on icon at bounding box center [648, 49] width 10 height 10
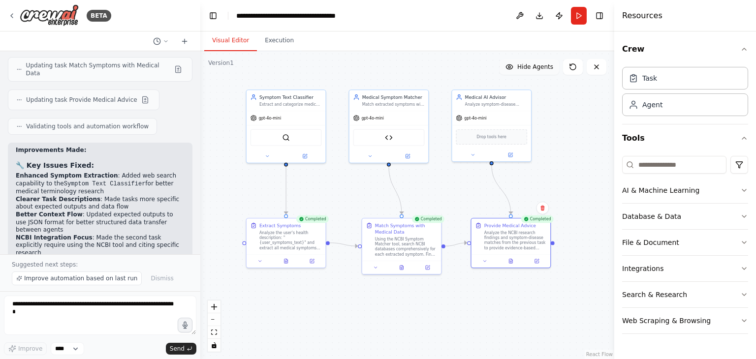
click at [593, 159] on div ".deletable-edge-delete-btn { width: 20px; height: 20px; border: 0px solid #ffff…" at bounding box center [407, 205] width 414 height 308
click at [480, 319] on div ".deletable-edge-delete-btn { width: 20px; height: 20px; border: 0px solid #ffff…" at bounding box center [407, 205] width 414 height 308
click at [520, 17] on button at bounding box center [520, 16] width 16 height 18
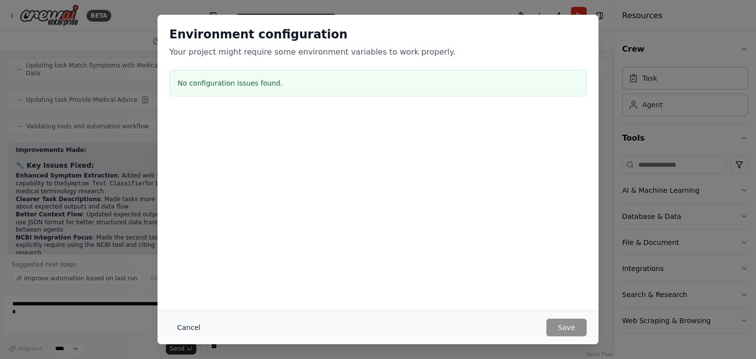
click at [186, 326] on button "Cancel" at bounding box center [188, 328] width 39 height 18
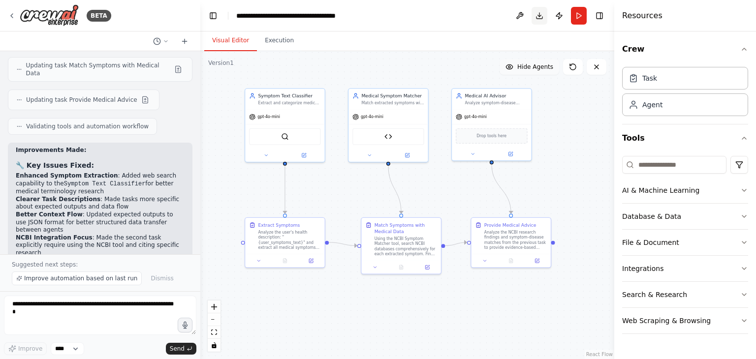
click at [535, 20] on button "Download" at bounding box center [539, 16] width 16 height 18
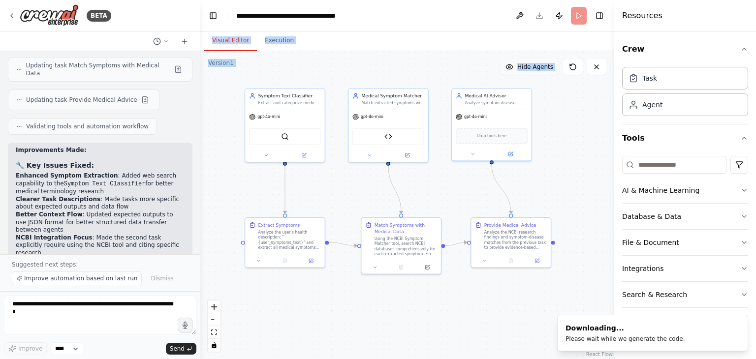
drag, startPoint x: 535, startPoint y: 20, endPoint x: 579, endPoint y: 223, distance: 207.4
click at [579, 223] on main "**********" at bounding box center [407, 179] width 414 height 359
click at [579, 223] on div ".deletable-edge-delete-btn { width: 20px; height: 20px; border: 0px solid #ffff…" at bounding box center [407, 205] width 414 height 308
click at [648, 337] on div "Please wait while we generate the code." at bounding box center [625, 339] width 120 height 8
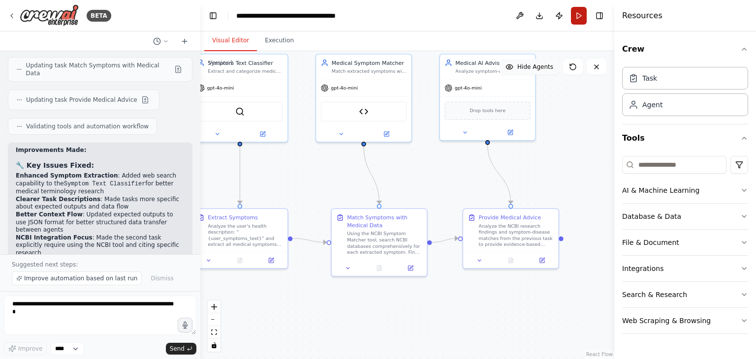
click at [575, 19] on button "Run" at bounding box center [579, 16] width 16 height 18
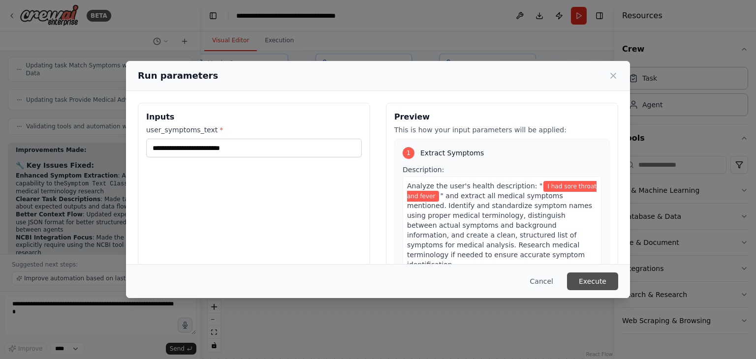
click at [591, 282] on button "Execute" at bounding box center [592, 282] width 51 height 18
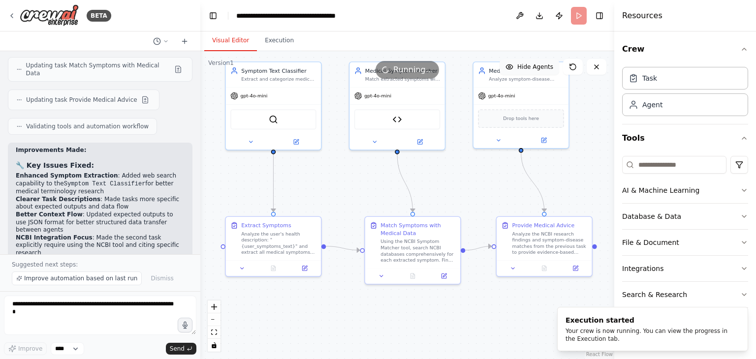
drag, startPoint x: 411, startPoint y: 295, endPoint x: 437, endPoint y: 304, distance: 27.5
click at [437, 304] on div ".deletable-edge-delete-btn { width: 20px; height: 20px; border: 0px solid #ffff…" at bounding box center [407, 205] width 414 height 308
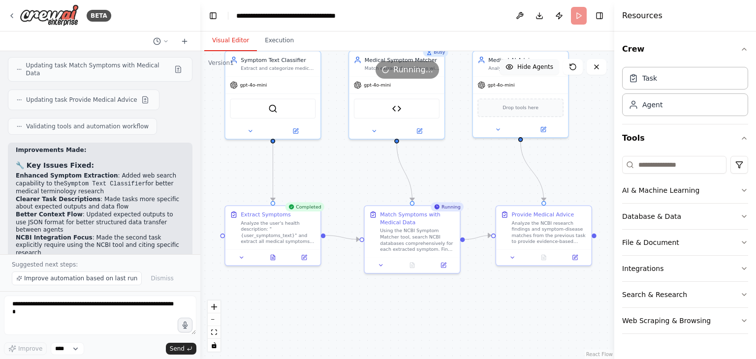
drag, startPoint x: 418, startPoint y: 327, endPoint x: 425, endPoint y: 315, distance: 13.7
click at [425, 315] on div ".deletable-edge-delete-btn { width: 20px; height: 20px; border: 0px solid #ffff…" at bounding box center [407, 205] width 414 height 308
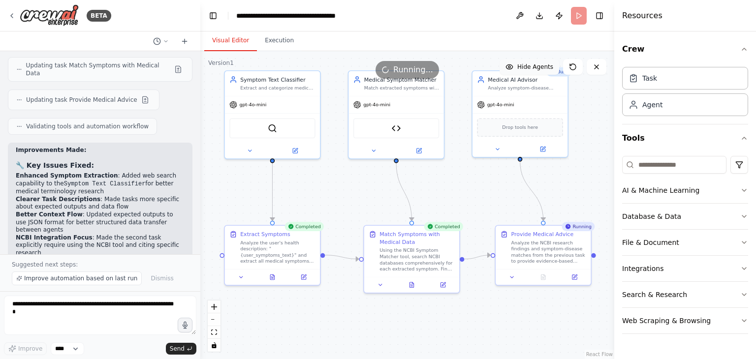
drag, startPoint x: 482, startPoint y: 174, endPoint x: 479, endPoint y: 193, distance: 19.4
click at [479, 193] on div ".deletable-edge-delete-btn { width: 20px; height: 20px; border: 0px solid #ffff…" at bounding box center [407, 205] width 414 height 308
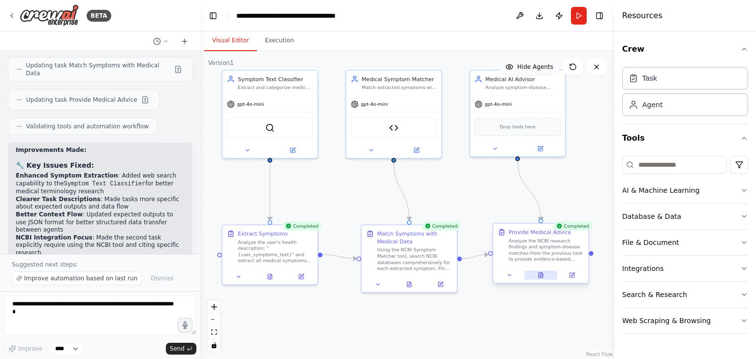
click at [539, 275] on icon at bounding box center [541, 275] width 4 height 5
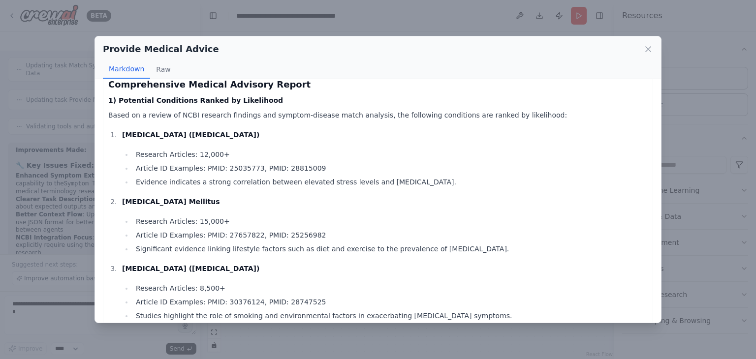
scroll to position [0, 0]
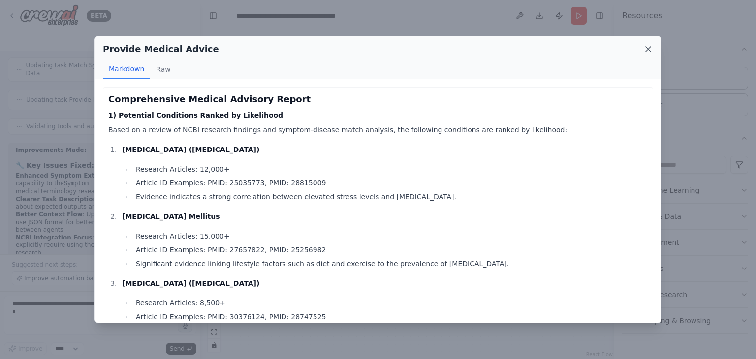
click at [647, 51] on icon at bounding box center [648, 49] width 10 height 10
